Goal: Task Accomplishment & Management: Use online tool/utility

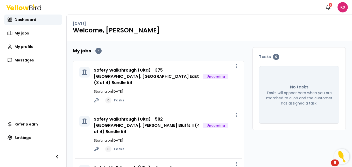
scroll to position [52, 0]
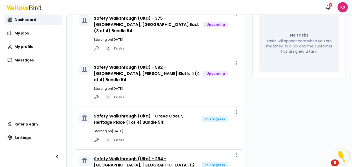
click at [173, 156] on link "Safety Walkthrough (Ulta) - 294 -[GEOGRAPHIC_DATA], [GEOGRAPHIC_DATA] (2 of 4) …" at bounding box center [144, 165] width 101 height 18
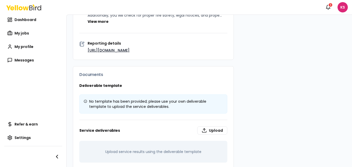
scroll to position [194, 0]
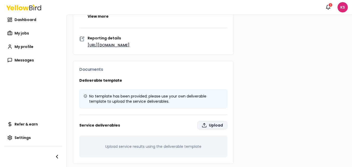
click at [204, 123] on icon at bounding box center [204, 125] width 5 height 5
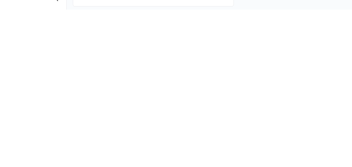
type input "**********"
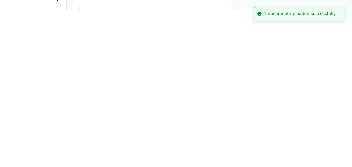
scroll to position [90, 0]
